Goal: Task Accomplishment & Management: Use online tool/utility

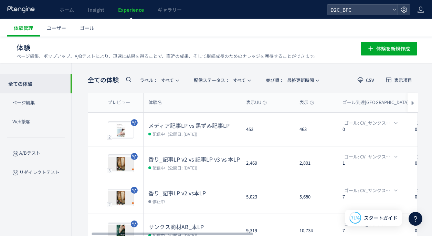
scroll to position [0, 6]
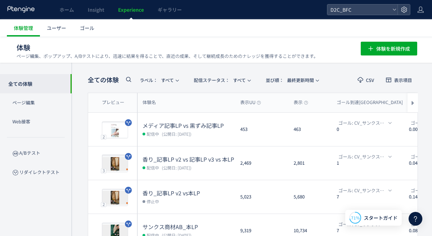
scroll to position [0, 0]
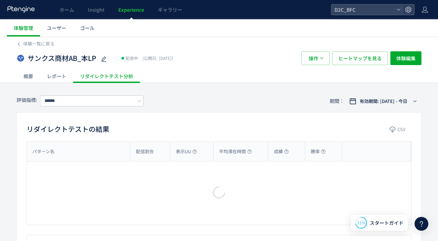
type input "**********"
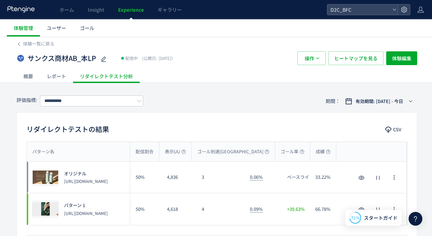
scroll to position [8, 0]
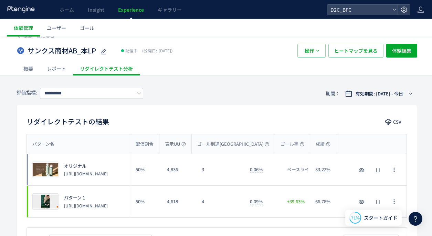
click at [76, 176] on p "[URL][DOMAIN_NAME]" at bounding box center [86, 174] width 44 height 6
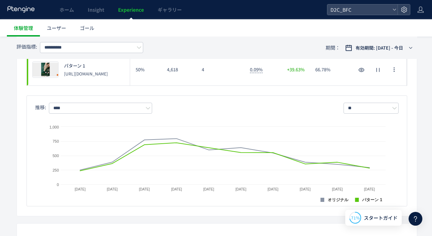
scroll to position [0, 0]
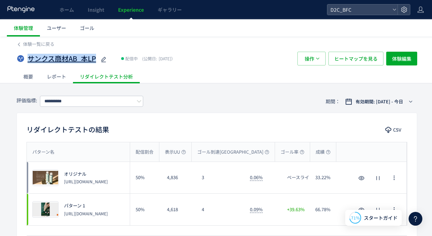
drag, startPoint x: 97, startPoint y: 60, endPoint x: 28, endPoint y: 59, distance: 69.6
click at [28, 59] on div "サンクス商材AB_本LP" at bounding box center [68, 59] width 80 height 14
copy span "サンクス商材AB_本LP"
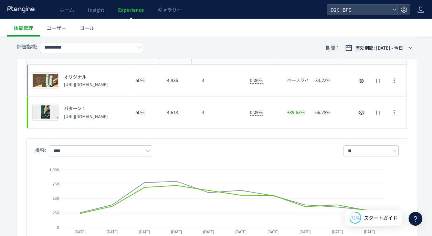
scroll to position [120, 0]
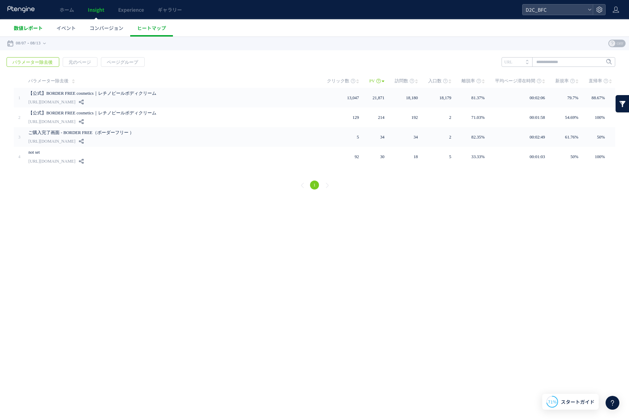
click at [36, 27] on span "数値レポート" at bounding box center [28, 27] width 29 height 7
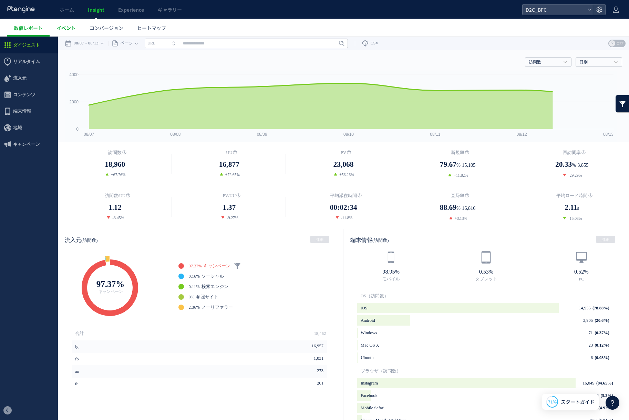
click at [65, 27] on span "イベント" at bounding box center [65, 27] width 19 height 7
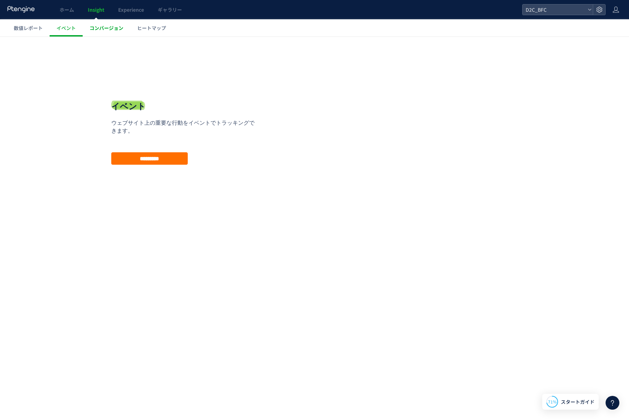
click at [113, 30] on span "コンバージョン" at bounding box center [107, 27] width 34 height 7
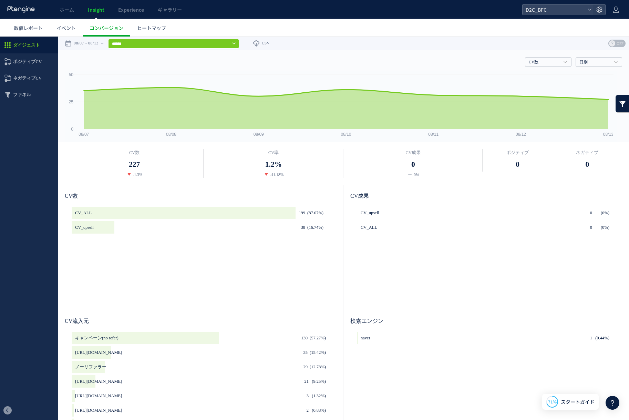
click at [150, 30] on span "ヒートマップ" at bounding box center [151, 27] width 29 height 7
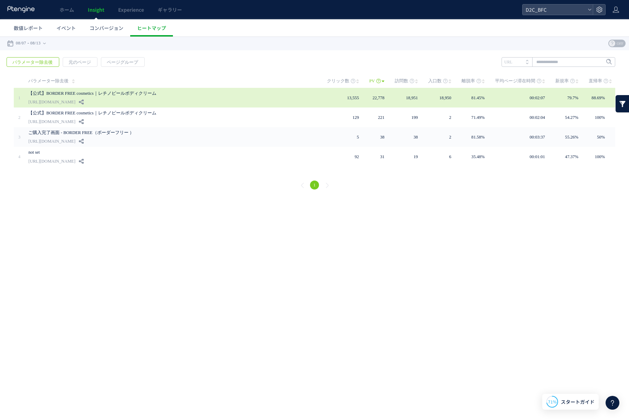
click at [124, 94] on link "【公式】BORDER FREE cosmetics｜レチノピールボディクリーム" at bounding box center [166, 93] width 276 height 8
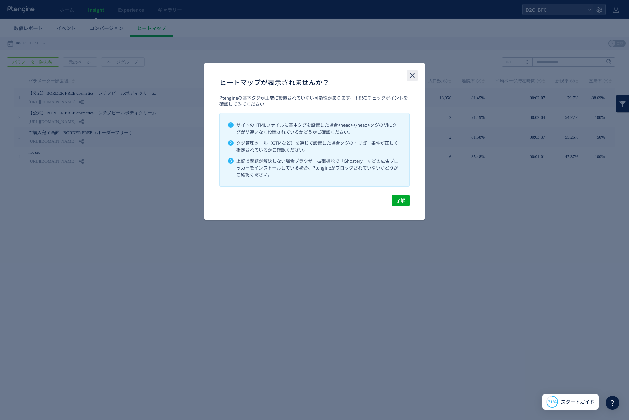
click at [412, 78] on icon "close" at bounding box center [412, 75] width 8 height 8
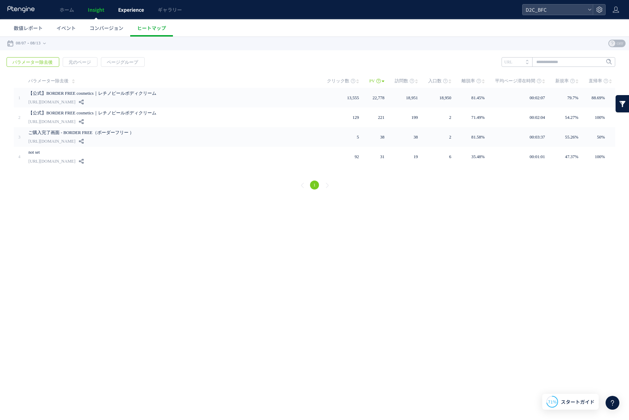
click at [120, 15] on link "Experience" at bounding box center [131, 9] width 40 height 19
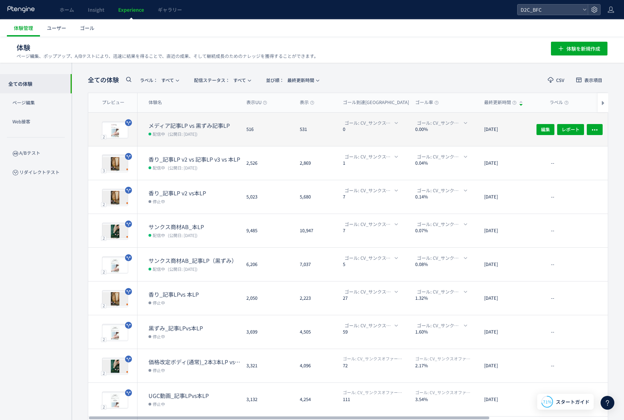
click at [134, 137] on div "2 プレビュー" at bounding box center [112, 129] width 49 height 33
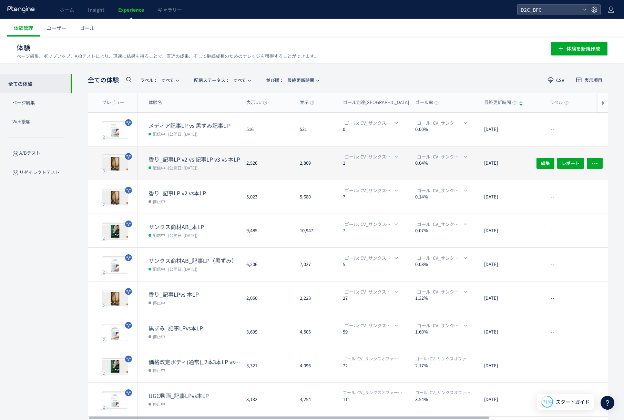
click at [174, 155] on dt "香り_記事LP v2 vs 記事LP v3 vs 本LP" at bounding box center [194, 159] width 92 height 8
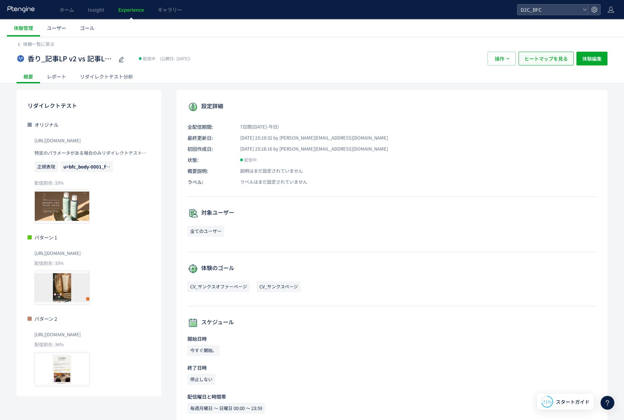
click at [533, 58] on span "ヒートマップを見る" at bounding box center [545, 59] width 43 height 14
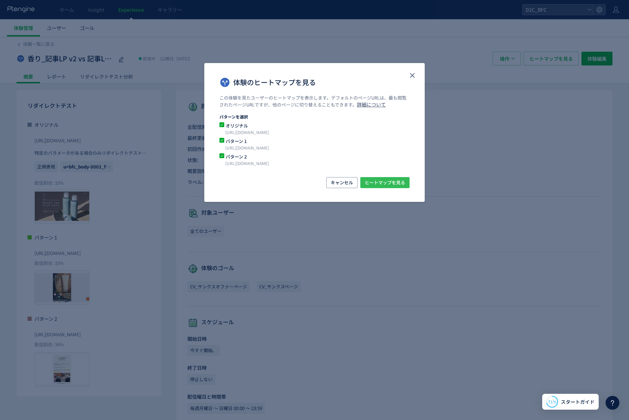
click at [371, 184] on span "ヒートマップを見る" at bounding box center [385, 182] width 40 height 11
click at [374, 180] on span "ヒートマップを見る" at bounding box center [385, 182] width 40 height 11
click at [413, 79] on icon "close" at bounding box center [412, 75] width 8 height 8
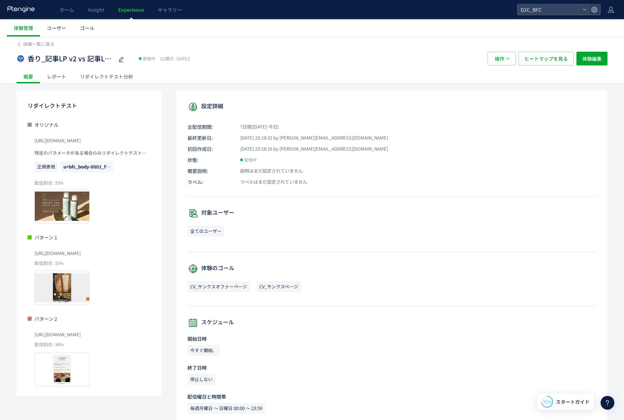
click at [102, 72] on div "リダイレクトテスト分析" at bounding box center [106, 77] width 67 height 14
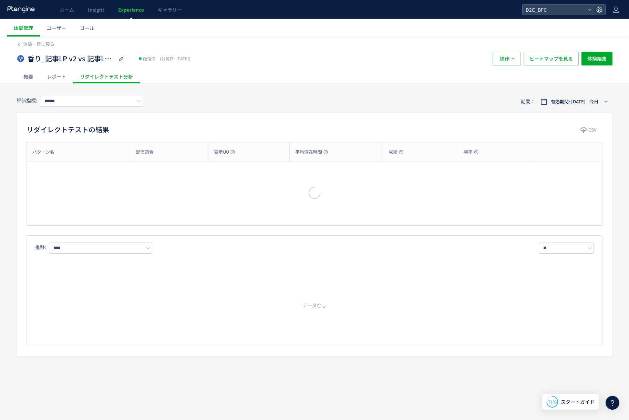
type input "**********"
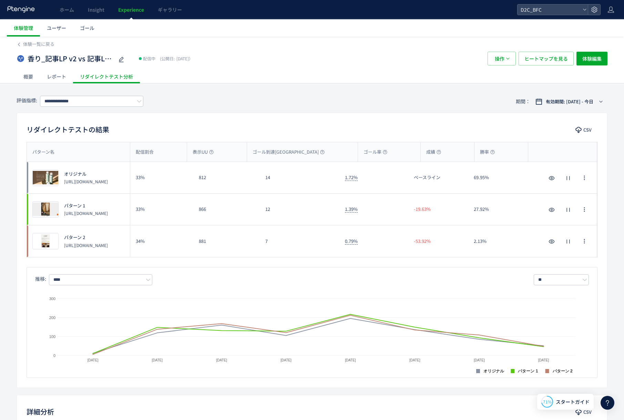
click at [212, 181] on div "812" at bounding box center [226, 177] width 66 height 31
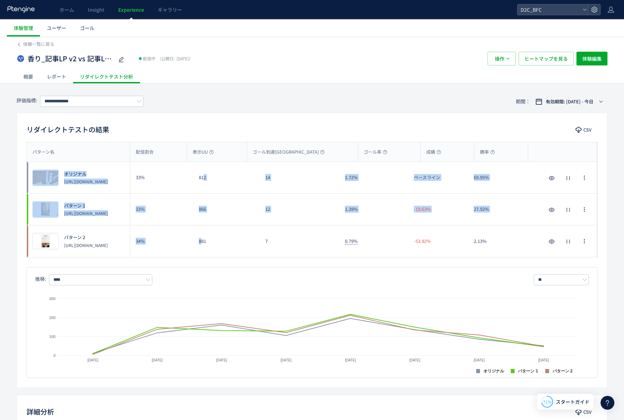
drag, startPoint x: 204, startPoint y: 175, endPoint x: 201, endPoint y: 243, distance: 68.6
click at [201, 242] on div "プレビュー オリジナル https://store.borderfree-official.com/lp 33% 812 14 1.72% ベースライン 69…" at bounding box center [312, 209] width 570 height 95
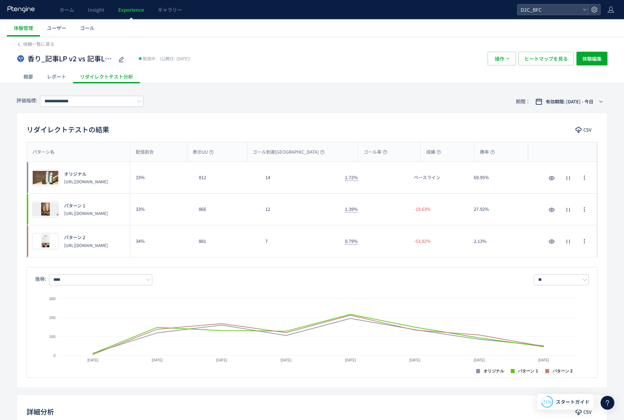
click at [204, 217] on div "866" at bounding box center [226, 209] width 66 height 31
click at [20, 45] on icon at bounding box center [19, 44] width 5 height 5
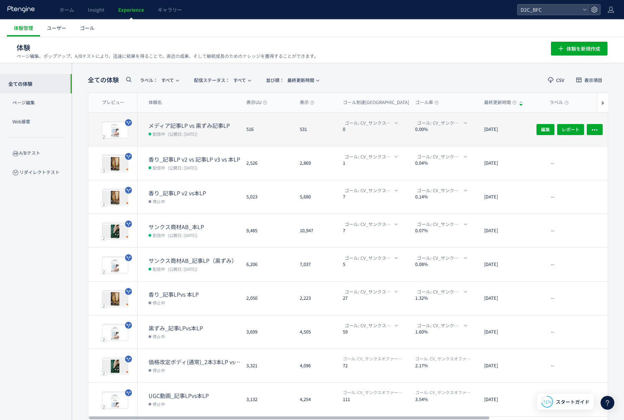
click at [177, 126] on dt "メディア記事LP vs 黒ずみ記事LP" at bounding box center [194, 126] width 92 height 8
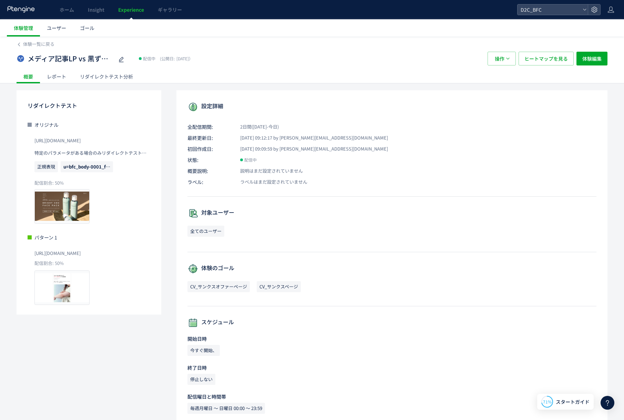
click at [64, 256] on span "[URL][DOMAIN_NAME]" at bounding box center [57, 253] width 46 height 11
click at [88, 168] on span "u=bfc_body-0001_fb_ad0001_art01_all" at bounding box center [106, 166] width 86 height 7
click at [81, 141] on span "[URL][DOMAIN_NAME]" at bounding box center [57, 140] width 46 height 11
click at [89, 153] on p "特定のパラメータがある場合のみリダイレクトテストを実行" at bounding box center [92, 152] width 116 height 11
click at [88, 167] on span "u=bfc_body-0001_fb_ad0001_art01_all" at bounding box center [106, 166] width 86 height 7
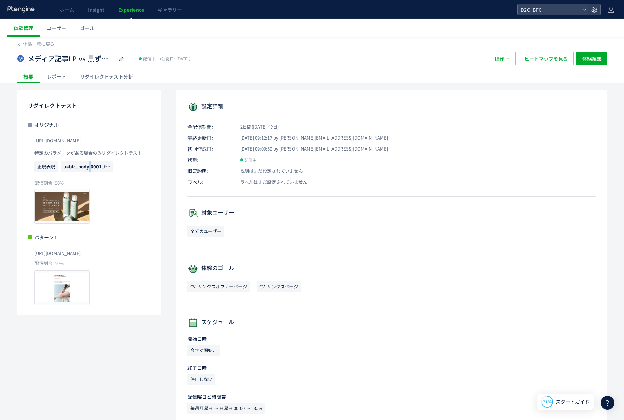
click at [88, 167] on span "u=bfc_body-0001_fb_ad0001_art01_all" at bounding box center [106, 166] width 86 height 7
click at [99, 79] on div "リダイレクトテスト分析" at bounding box center [106, 77] width 67 height 14
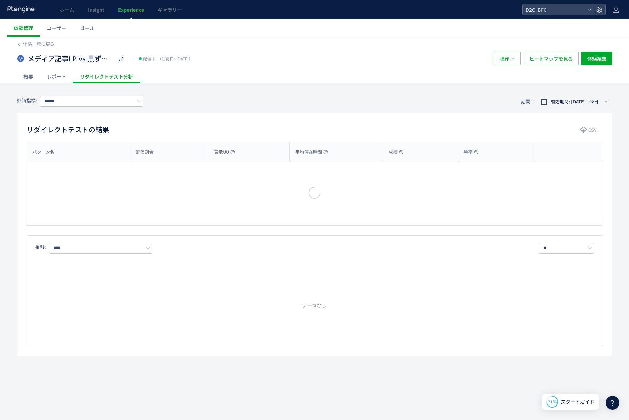
type input "**********"
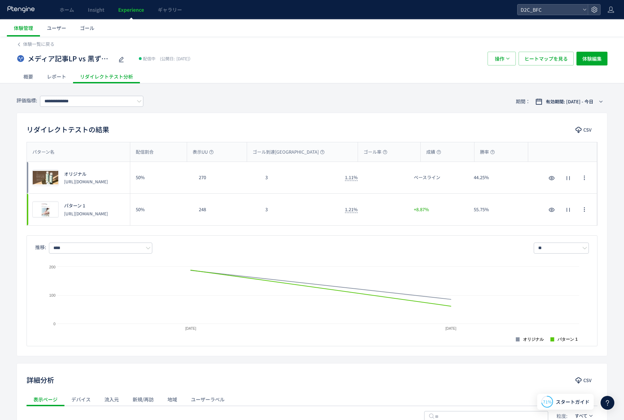
click at [50, 78] on div "レポート" at bounding box center [56, 77] width 33 height 14
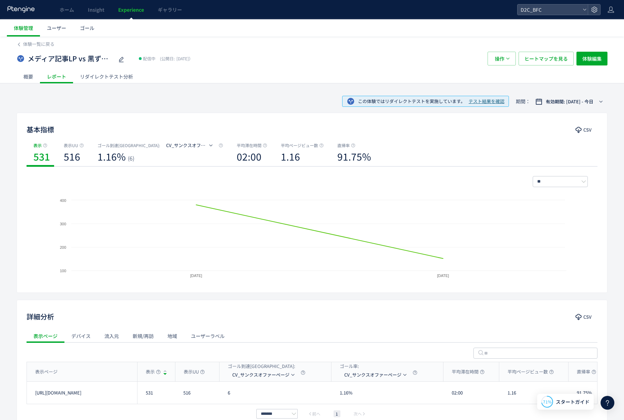
click at [91, 80] on div "リダイレクトテスト分析" at bounding box center [106, 77] width 67 height 14
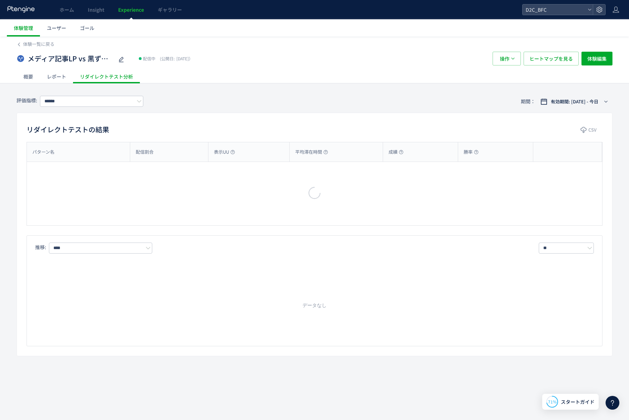
type input "**********"
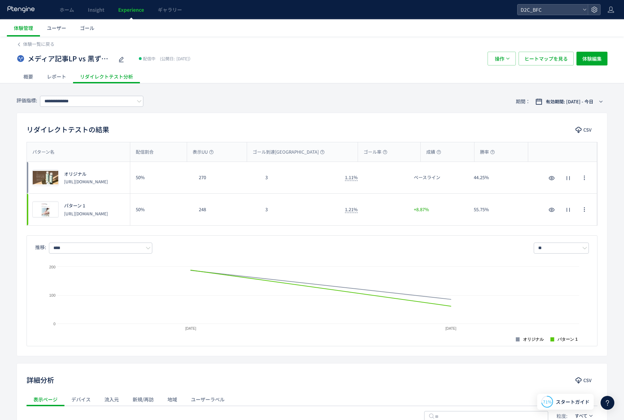
click at [19, 40] on div "体験一覧に戻る" at bounding box center [312, 42] width 591 height 11
click at [20, 47] on icon at bounding box center [19, 44] width 5 height 5
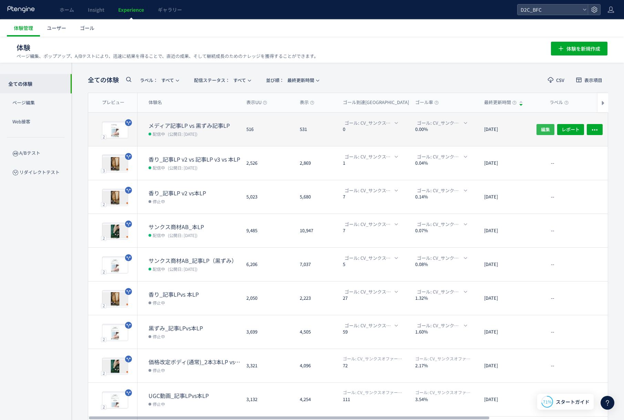
click at [543, 127] on span "編集" at bounding box center [545, 129] width 9 height 11
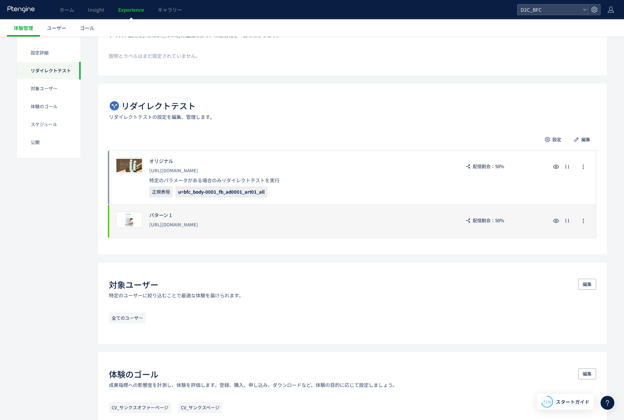
scroll to position [82, 0]
drag, startPoint x: 318, startPoint y: 226, endPoint x: 259, endPoint y: 220, distance: 59.2
click at [259, 220] on div "[URL][DOMAIN_NAME]" at bounding box center [301, 224] width 304 height 12
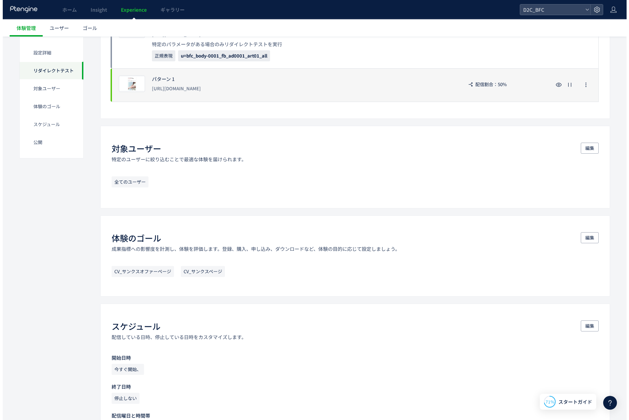
scroll to position [0, 0]
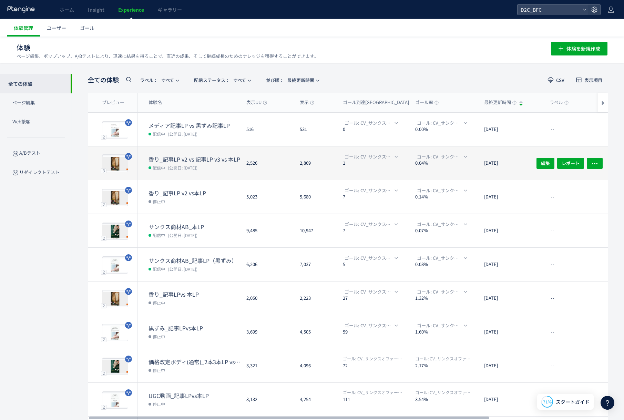
click at [179, 158] on dt "香り_記事LP v2 vs 記事LP v3 vs 本LP" at bounding box center [194, 159] width 92 height 8
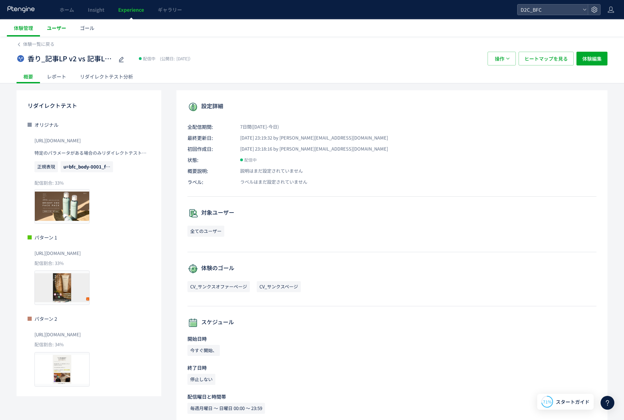
click at [59, 31] on span "ユーザー" at bounding box center [56, 27] width 19 height 7
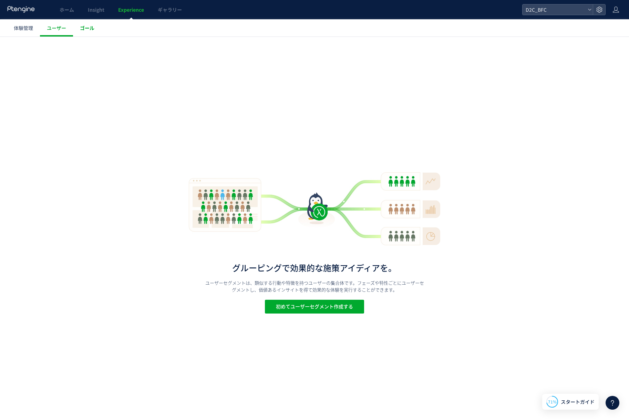
click at [89, 28] on span "ゴール" at bounding box center [87, 27] width 14 height 7
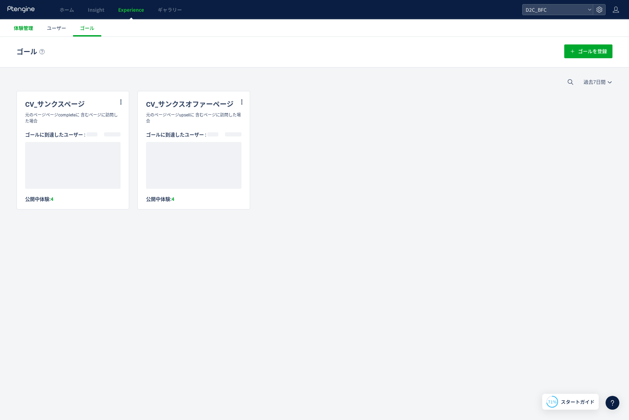
click at [33, 26] on link "体験管理" at bounding box center [23, 27] width 33 height 17
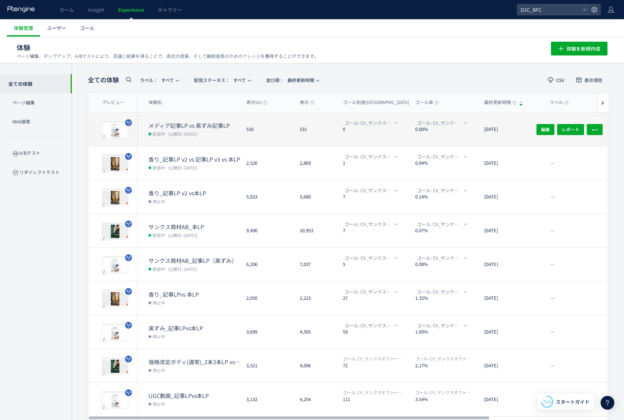
click at [167, 133] on span "配信中" at bounding box center [157, 133] width 19 height 7
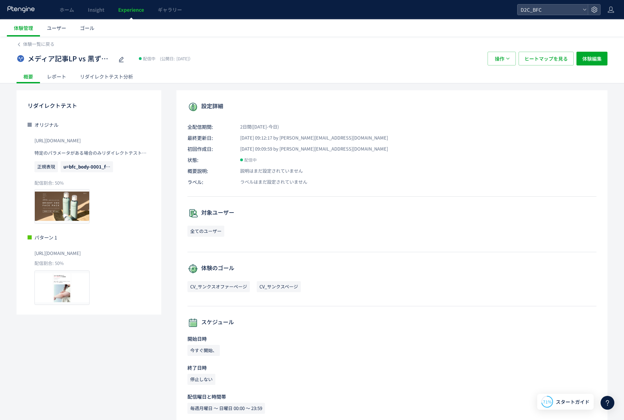
scroll to position [37, 0]
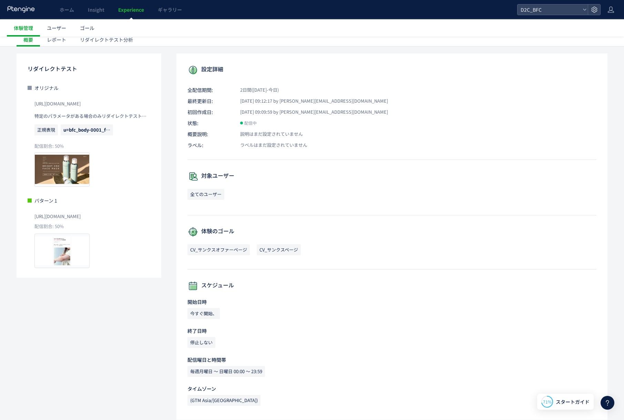
click at [81, 214] on span "[URL][DOMAIN_NAME]" at bounding box center [57, 216] width 46 height 11
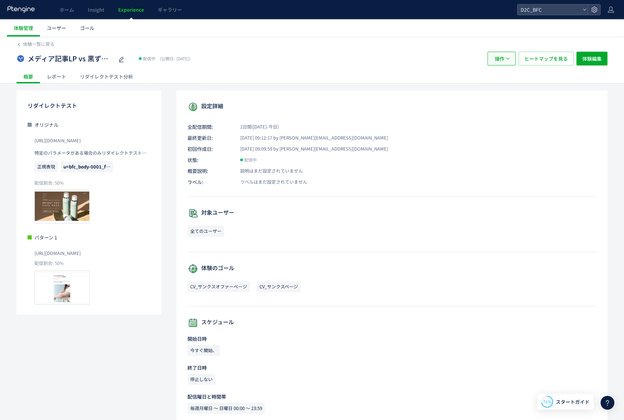
click at [506, 55] on button "操作" at bounding box center [501, 59] width 28 height 14
click at [534, 45] on div "体験一覧に戻る" at bounding box center [312, 42] width 591 height 11
click at [92, 79] on div "リダイレクトテスト分析" at bounding box center [106, 77] width 67 height 14
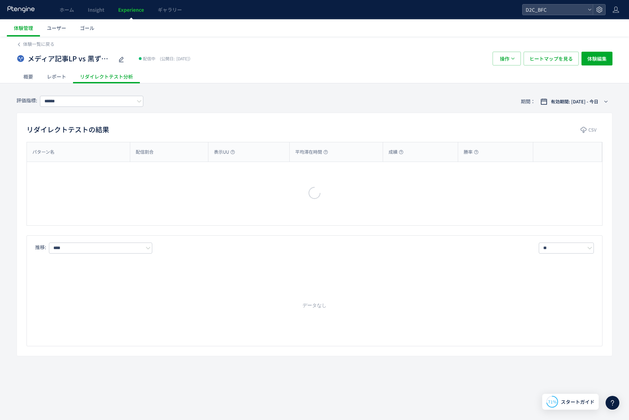
type input "**********"
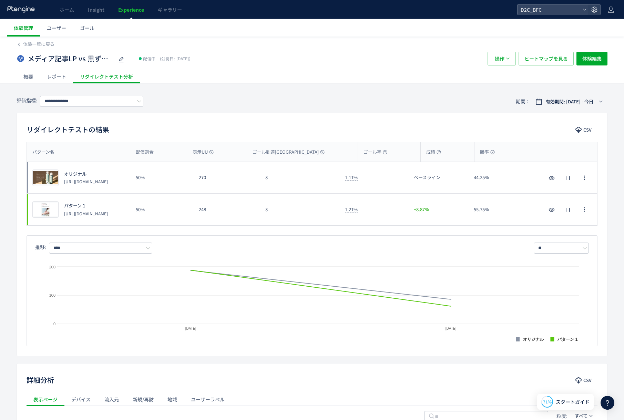
click at [63, 73] on div "レポート" at bounding box center [56, 77] width 33 height 14
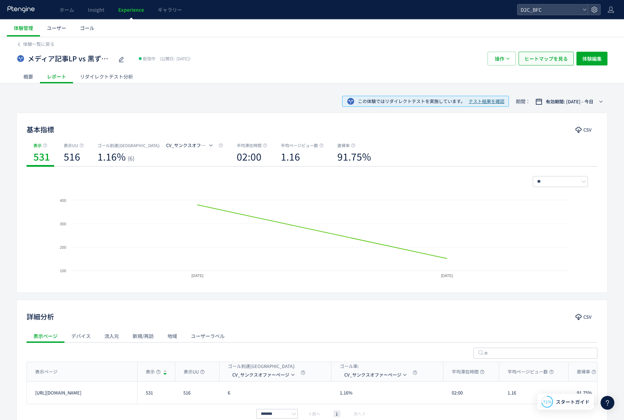
click at [555, 59] on span "ヒートマップを見る" at bounding box center [545, 59] width 43 height 14
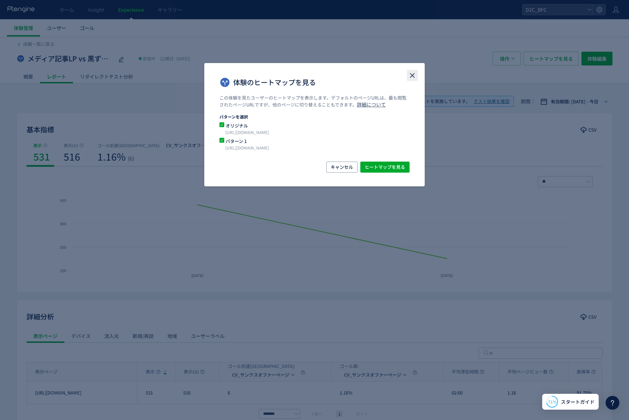
click at [411, 75] on icon "close" at bounding box center [412, 75] width 8 height 8
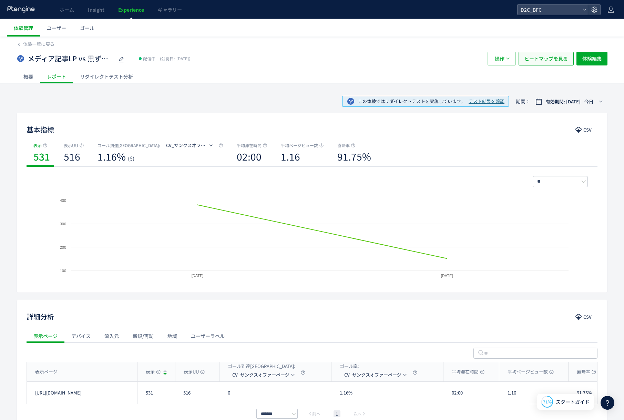
click at [532, 58] on span "ヒートマップを見る" at bounding box center [545, 59] width 43 height 14
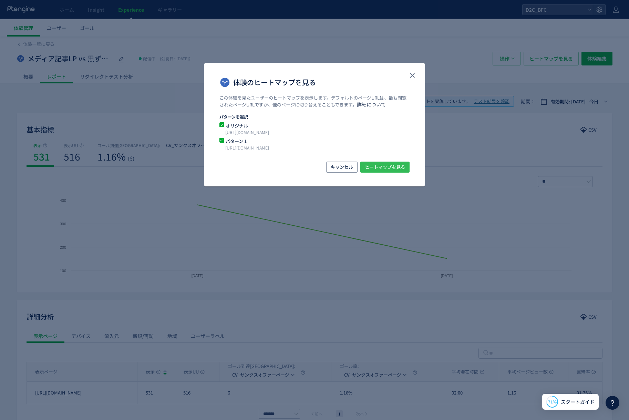
click at [371, 167] on span "ヒートマップを見る" at bounding box center [385, 167] width 40 height 11
click at [416, 74] on icon "close" at bounding box center [412, 75] width 8 height 8
